Goal: Navigation & Orientation: Find specific page/section

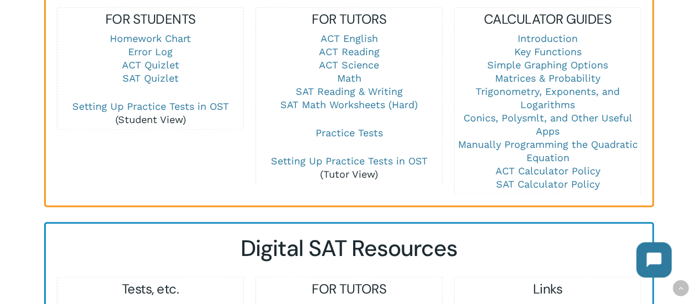
scroll to position [824, 0]
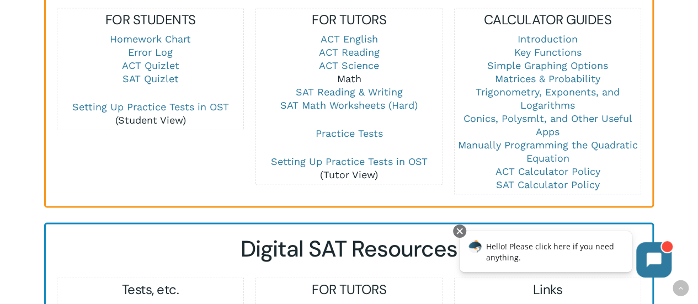
click at [355, 73] on link "Math" at bounding box center [349, 79] width 24 height 12
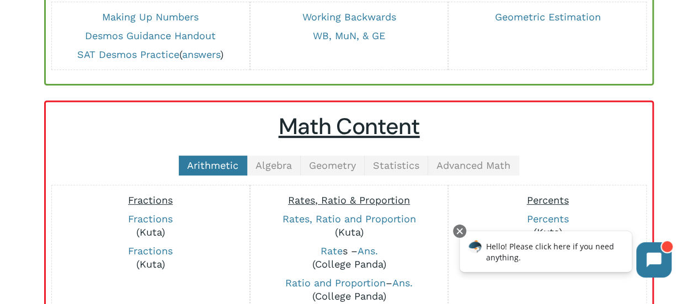
scroll to position [170, 0]
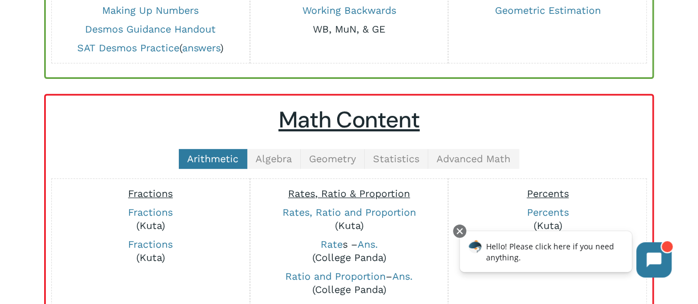
click at [369, 30] on link "WB, MuN, & GE" at bounding box center [349, 29] width 72 height 12
